Goal: Check status: Check status

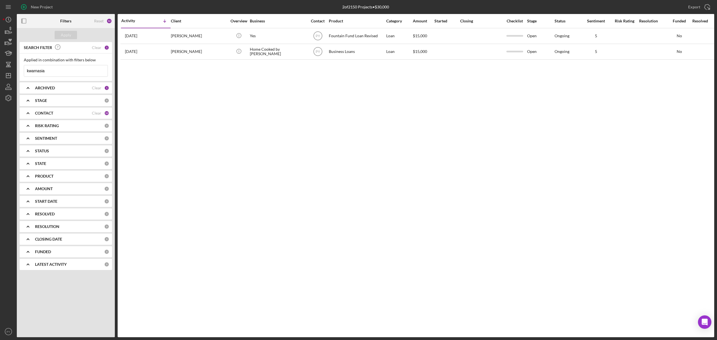
click at [68, 71] on input "kwarnasia" at bounding box center [65, 70] width 83 height 11
type input "k"
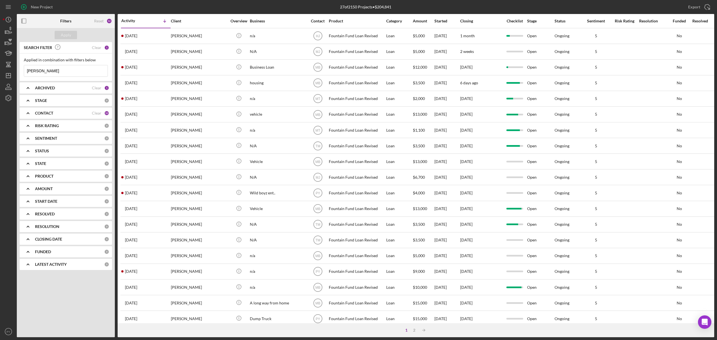
click at [46, 71] on input "[PERSON_NAME]" at bounding box center [65, 70] width 83 height 11
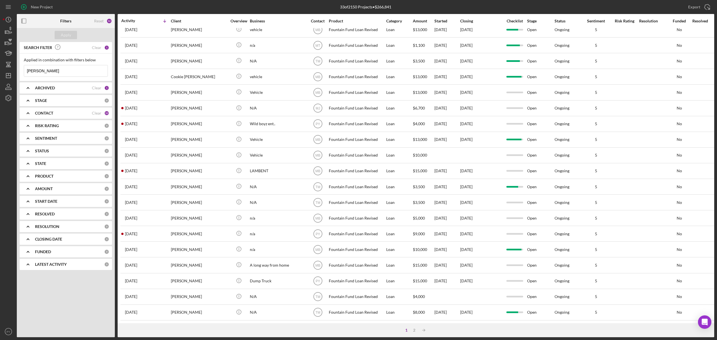
scroll to position [106, 0]
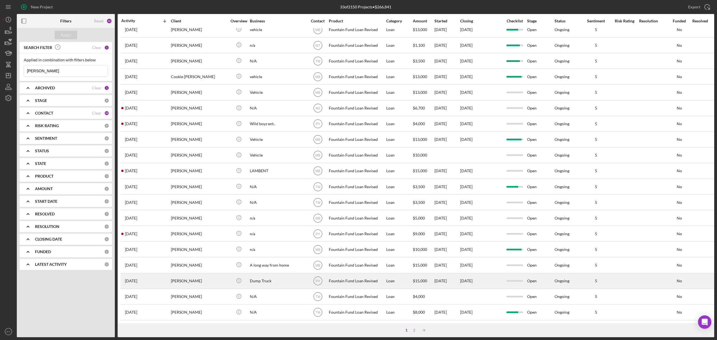
type input "[PERSON_NAME]"
click at [171, 273] on td "[PERSON_NAME]" at bounding box center [199, 281] width 57 height 16
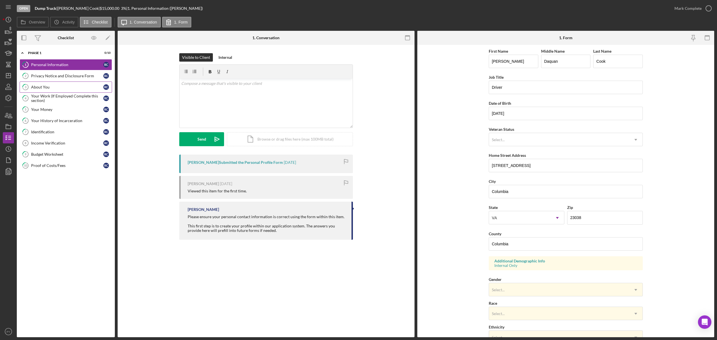
click at [41, 87] on div "About You" at bounding box center [67, 87] width 72 height 4
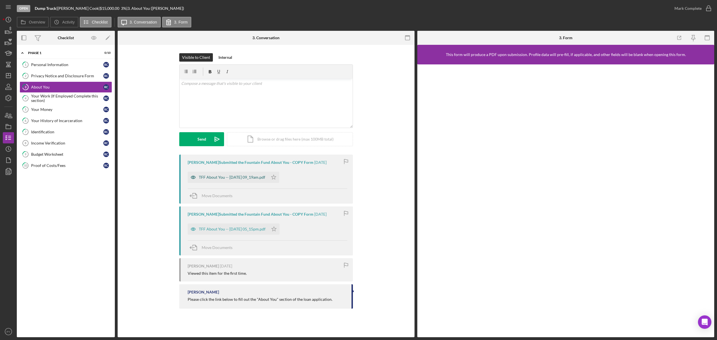
click at [230, 173] on div "TFF About You -- [DATE] 09_19am.pdf" at bounding box center [228, 177] width 80 height 11
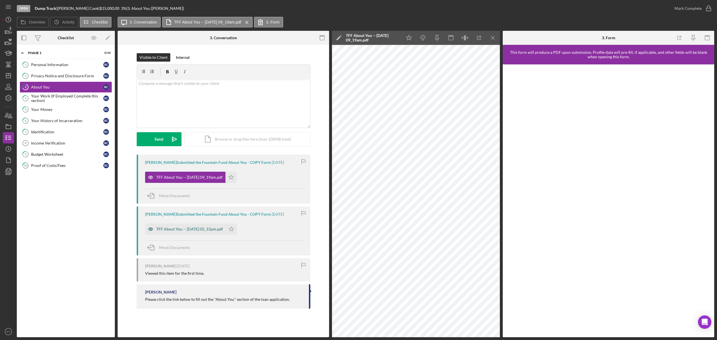
click at [189, 229] on div "TFF About You -- [DATE] 05_15pm.pdf" at bounding box center [189, 229] width 67 height 4
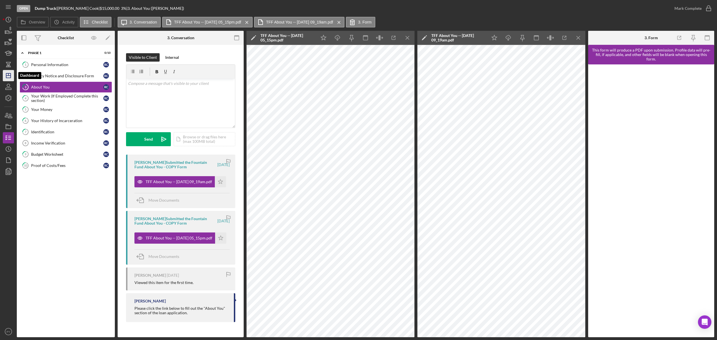
click at [9, 74] on icon "Icon/Dashboard" at bounding box center [8, 76] width 14 height 14
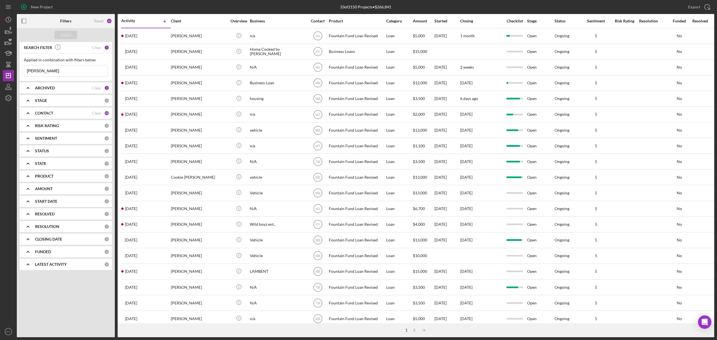
click at [53, 69] on input "[PERSON_NAME]" at bounding box center [65, 70] width 83 height 11
type input "r"
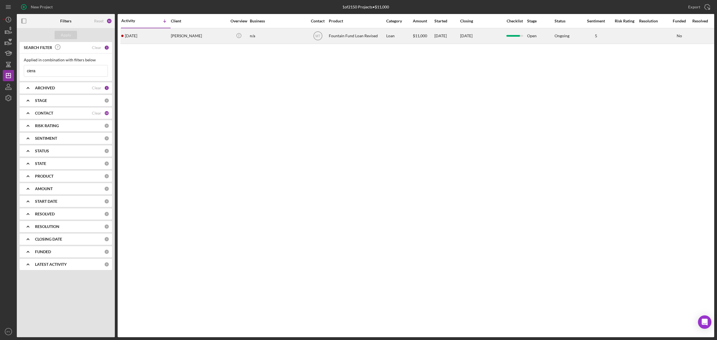
type input "ciera"
click at [190, 33] on div "[PERSON_NAME]" at bounding box center [199, 36] width 56 height 15
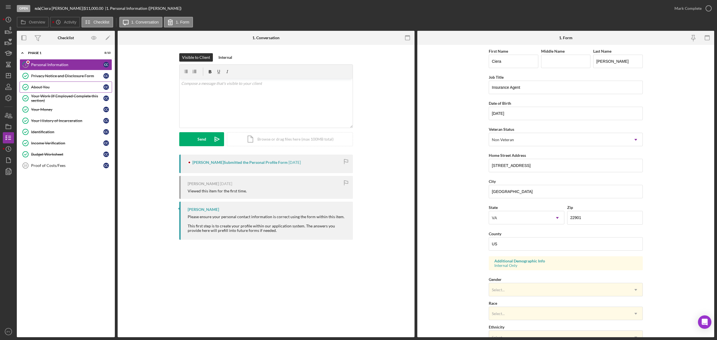
click at [51, 85] on link "About You About You C C" at bounding box center [66, 86] width 92 height 11
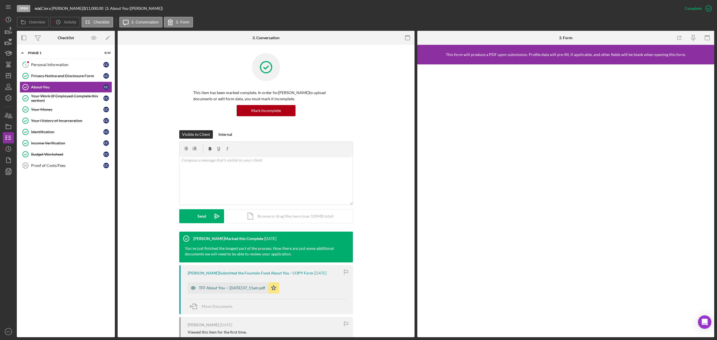
click at [204, 287] on div "TFF About You -- [DATE] 07_11am.pdf" at bounding box center [232, 288] width 66 height 4
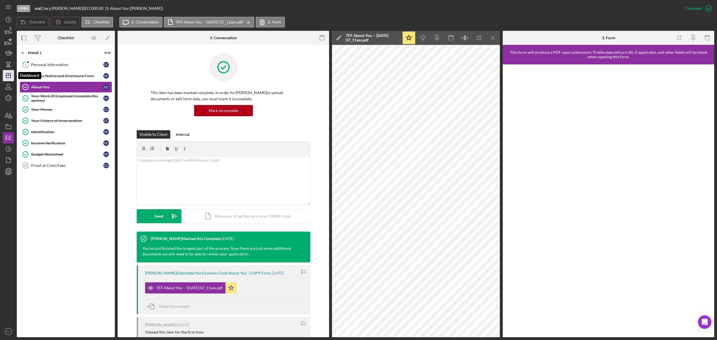
click at [10, 76] on line "button" at bounding box center [8, 76] width 4 height 0
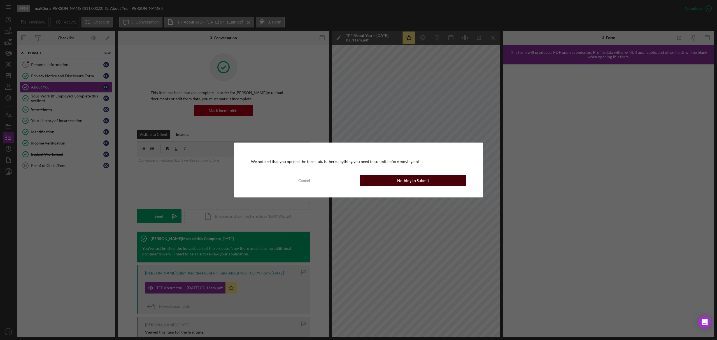
click at [385, 181] on button "Nothing to Submit" at bounding box center [413, 180] width 106 height 11
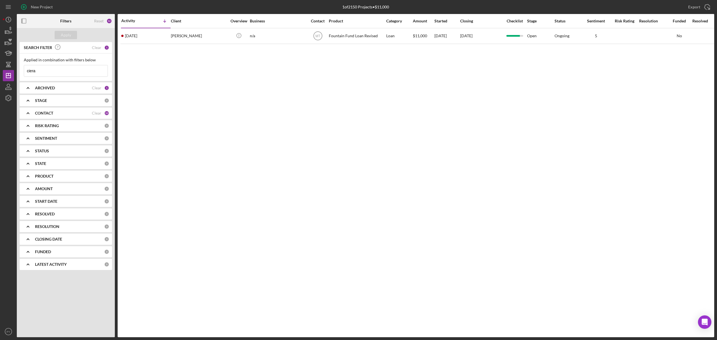
click at [71, 72] on input "ciera" at bounding box center [65, 70] width 83 height 11
type input "c"
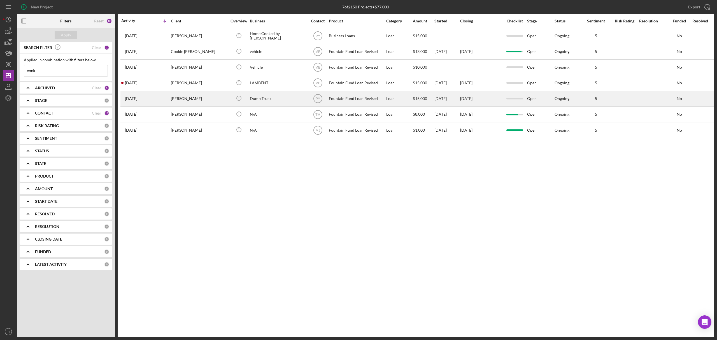
type input "cook"
click at [184, 96] on div "[PERSON_NAME]" at bounding box center [199, 98] width 56 height 15
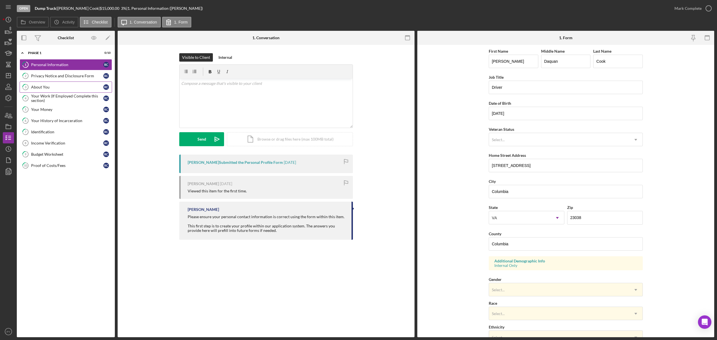
click at [63, 86] on div "About You" at bounding box center [67, 87] width 72 height 4
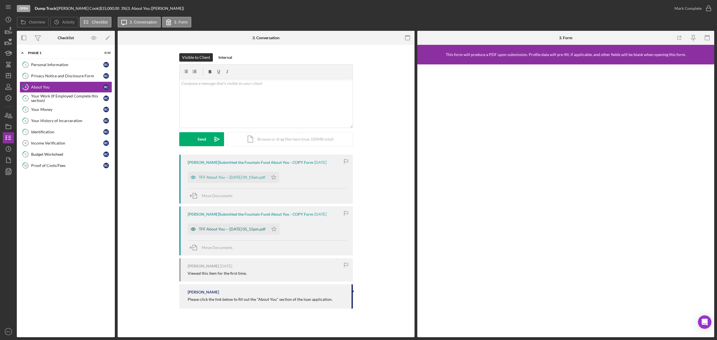
click at [207, 228] on div "TFF About You -- [DATE] 05_15pm.pdf" at bounding box center [232, 229] width 67 height 4
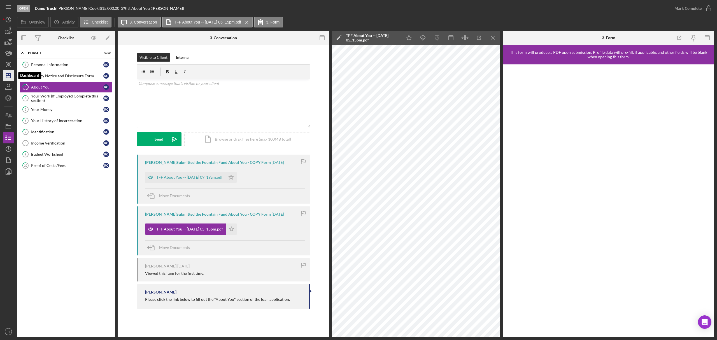
click at [7, 77] on icon "Icon/Dashboard" at bounding box center [8, 76] width 14 height 14
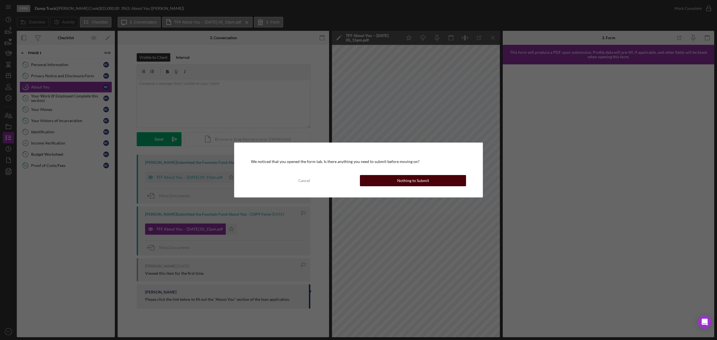
click at [400, 179] on div "Nothing to Submit" at bounding box center [413, 180] width 32 height 11
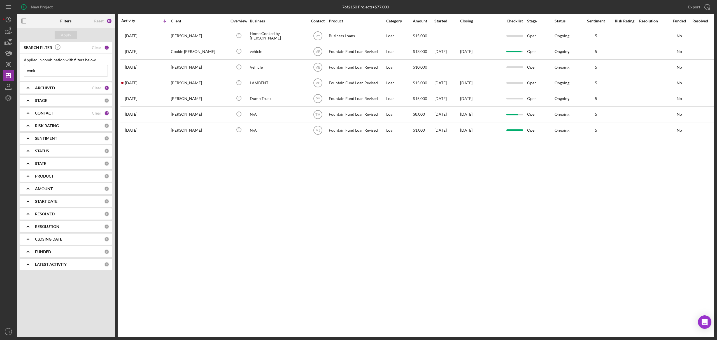
click at [42, 72] on input "cook" at bounding box center [65, 70] width 83 height 11
type input "c"
click at [37, 50] on div "SEARCH FILTER" at bounding box center [56, 47] width 69 height 13
click at [41, 72] on input "sjadee" at bounding box center [65, 70] width 83 height 11
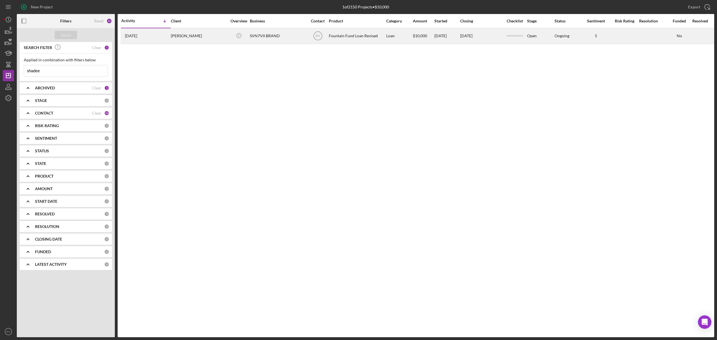
type input "shadee"
click at [176, 34] on div "[PERSON_NAME]" at bounding box center [199, 36] width 56 height 15
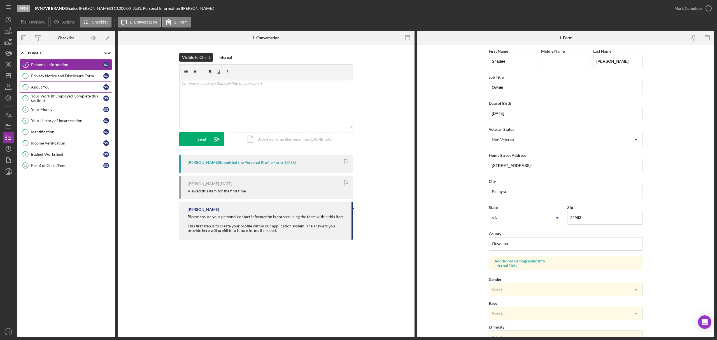
click at [60, 84] on link "3 About You S G" at bounding box center [66, 86] width 92 height 11
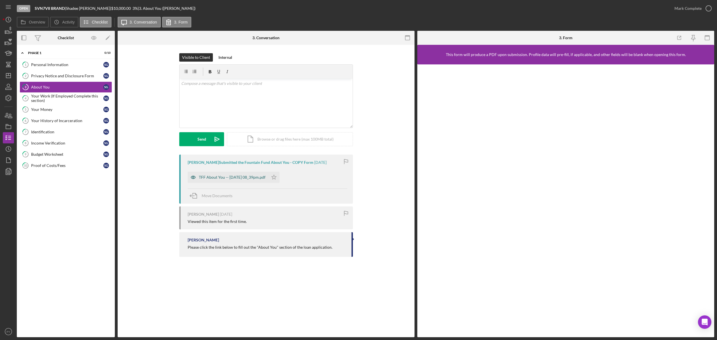
click at [221, 177] on div "TFF About You -- [DATE] 08_39pm.pdf" at bounding box center [232, 177] width 67 height 4
